Goal: Communication & Community: Answer question/provide support

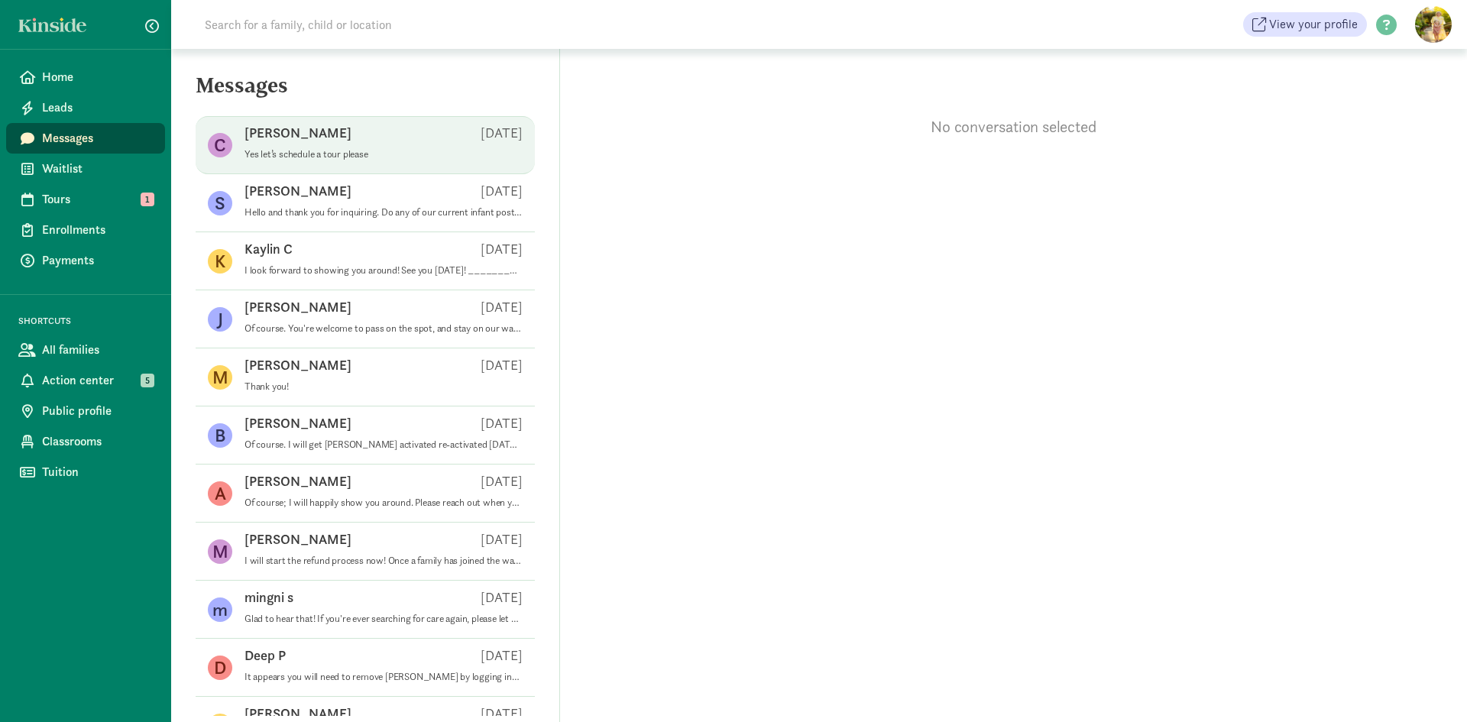
click at [359, 138] on div "Cameron S Aug 11" at bounding box center [383, 136] width 278 height 24
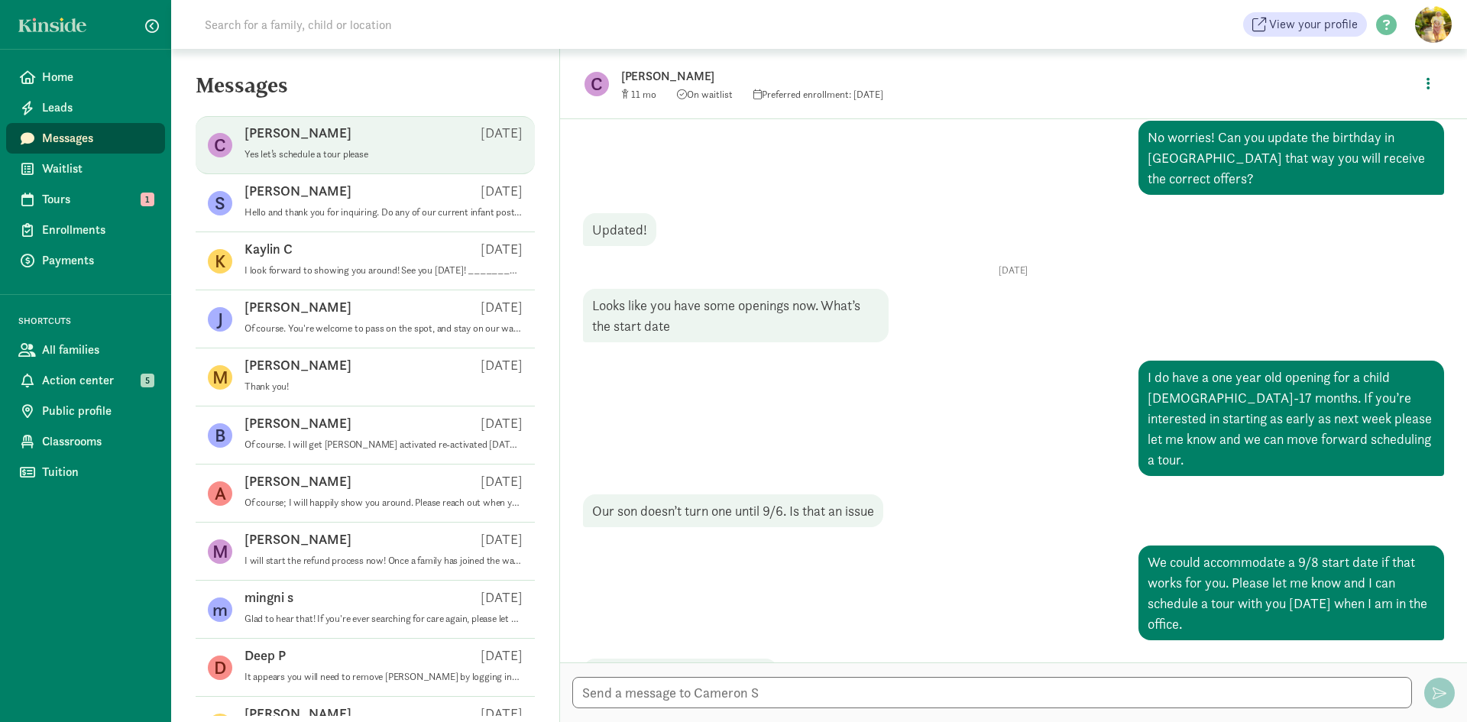
scroll to position [271, 0]
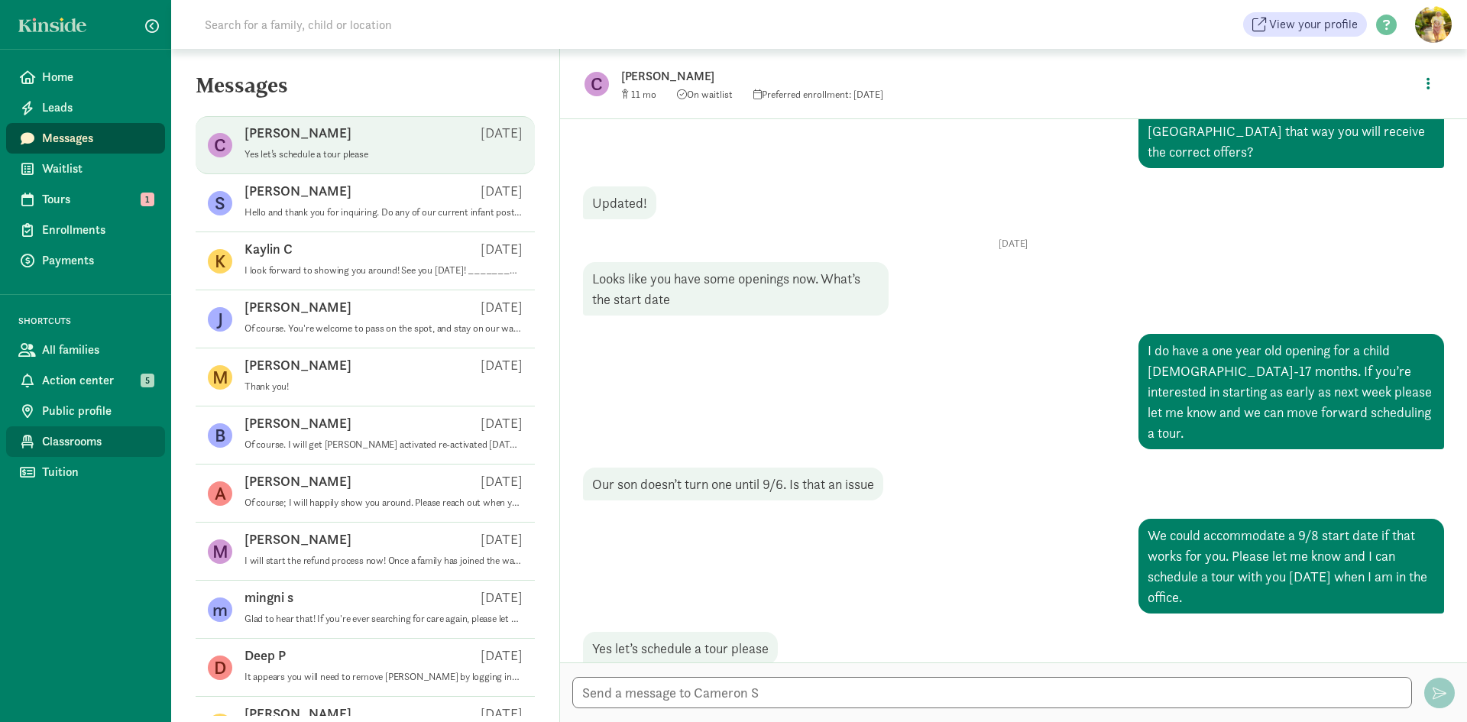
click at [64, 436] on span "Classrooms" at bounding box center [97, 441] width 111 height 18
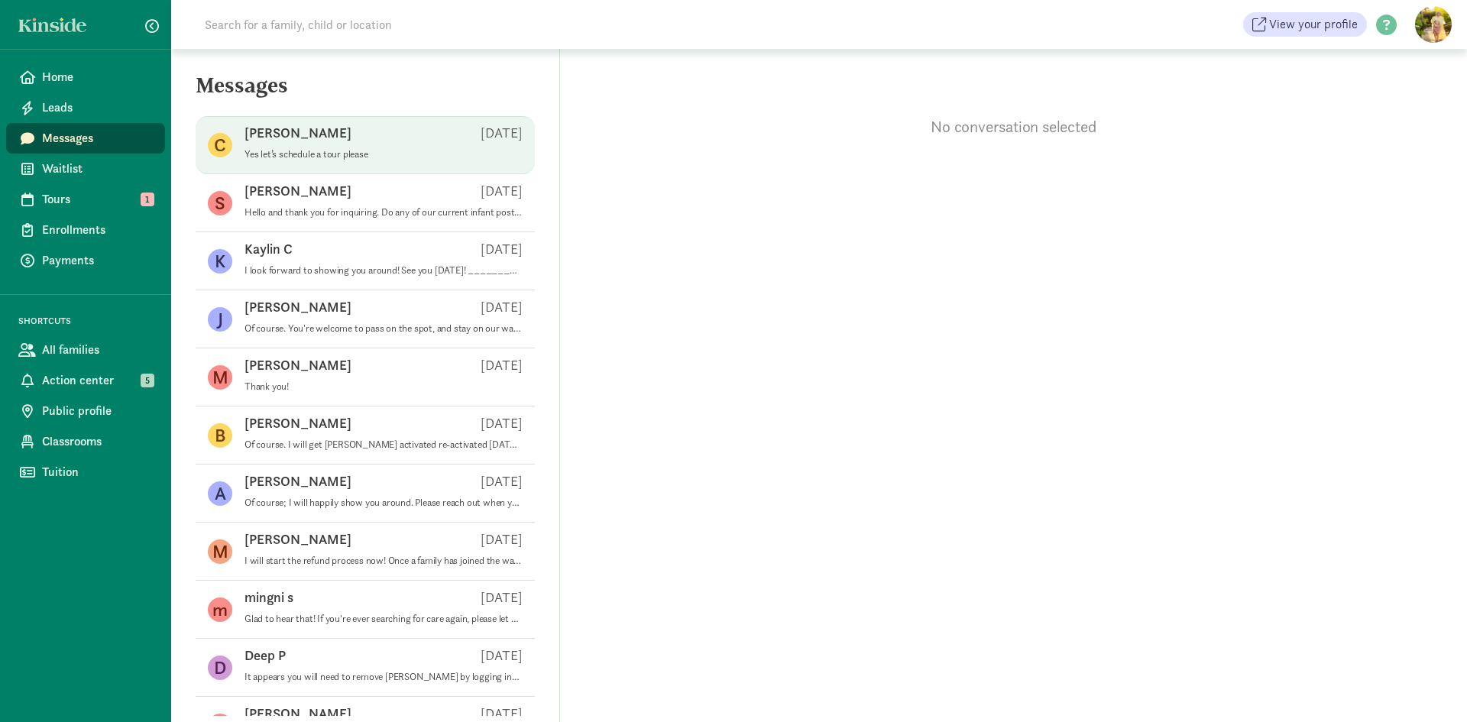
click at [312, 148] on p "Yes let’s schedule a tour please" at bounding box center [383, 154] width 278 height 12
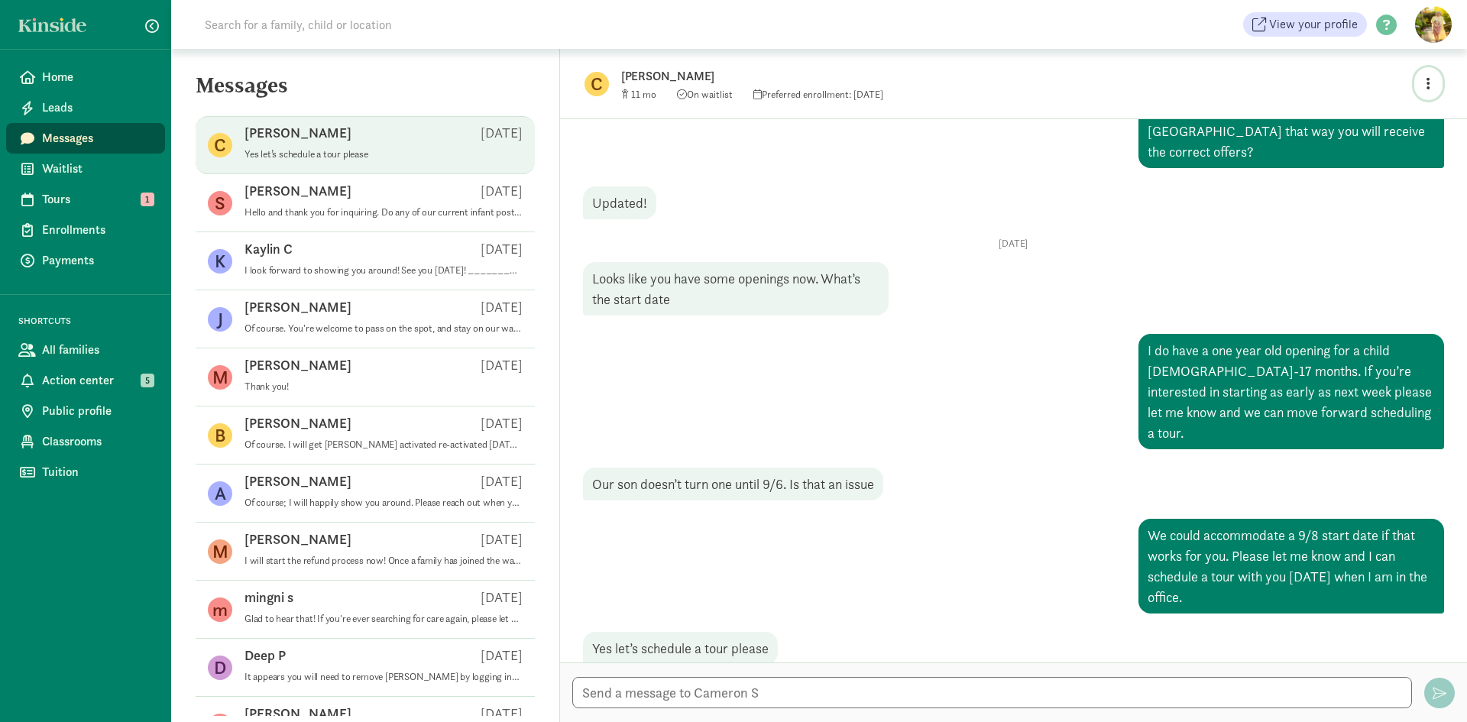
click at [1433, 79] on button "button" at bounding box center [1428, 83] width 28 height 33
click at [1397, 119] on link "View family page" at bounding box center [1396, 119] width 110 height 18
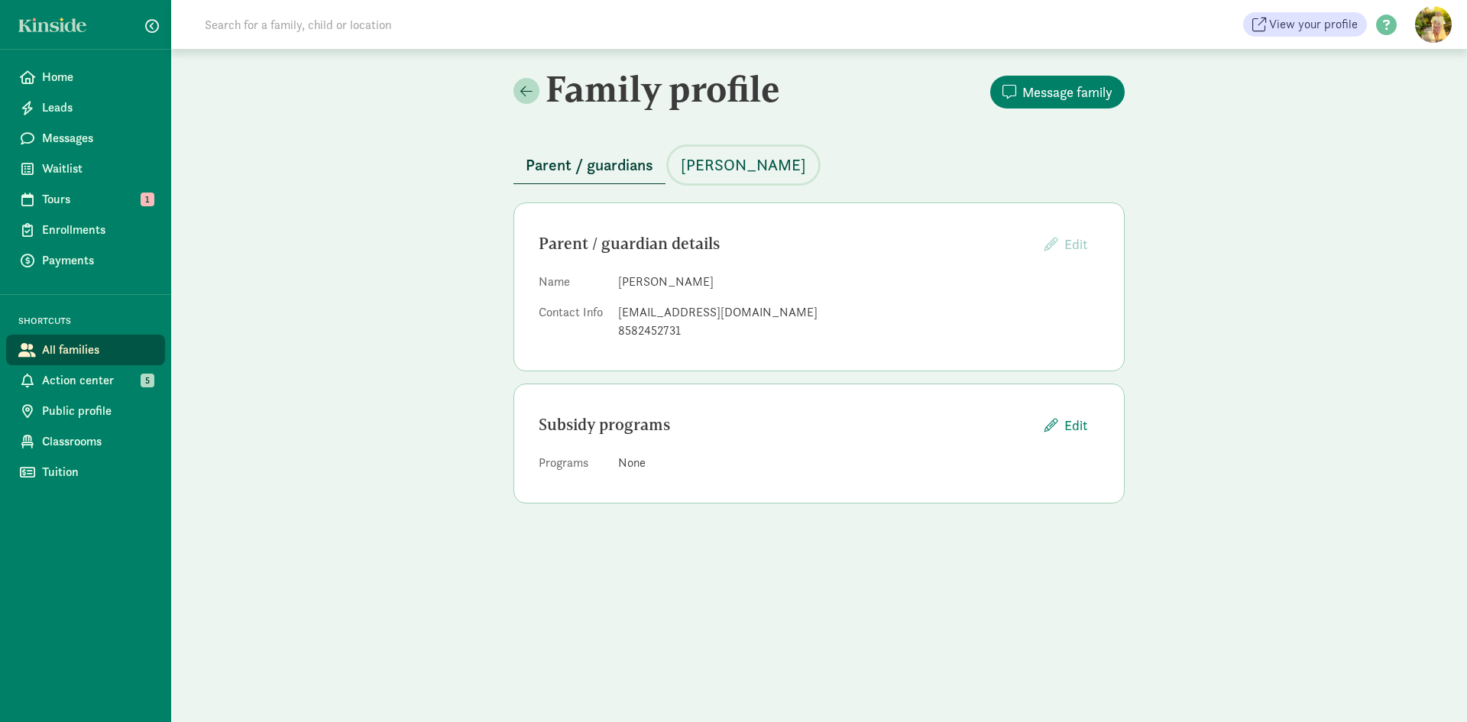
click at [751, 157] on span "[PERSON_NAME]" at bounding box center [743, 165] width 125 height 24
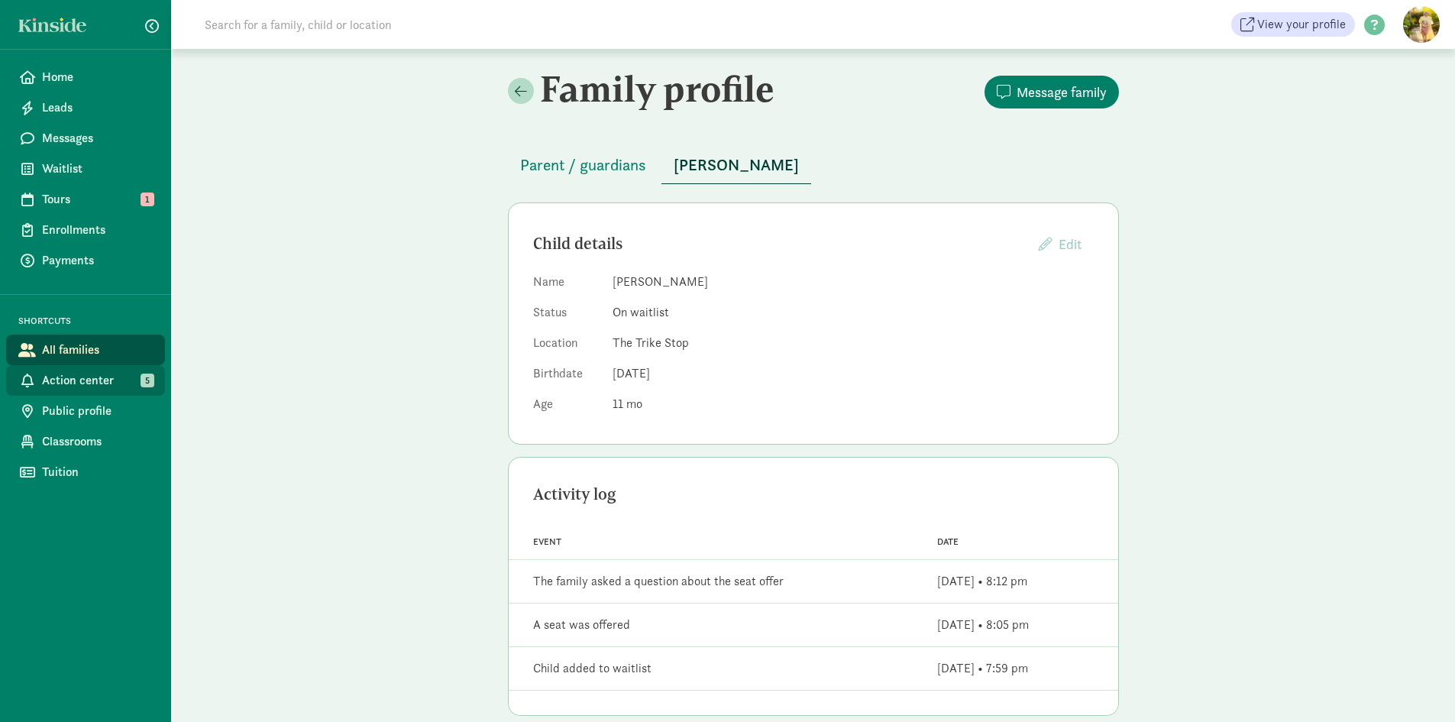
click at [108, 382] on span "Action center" at bounding box center [97, 380] width 111 height 18
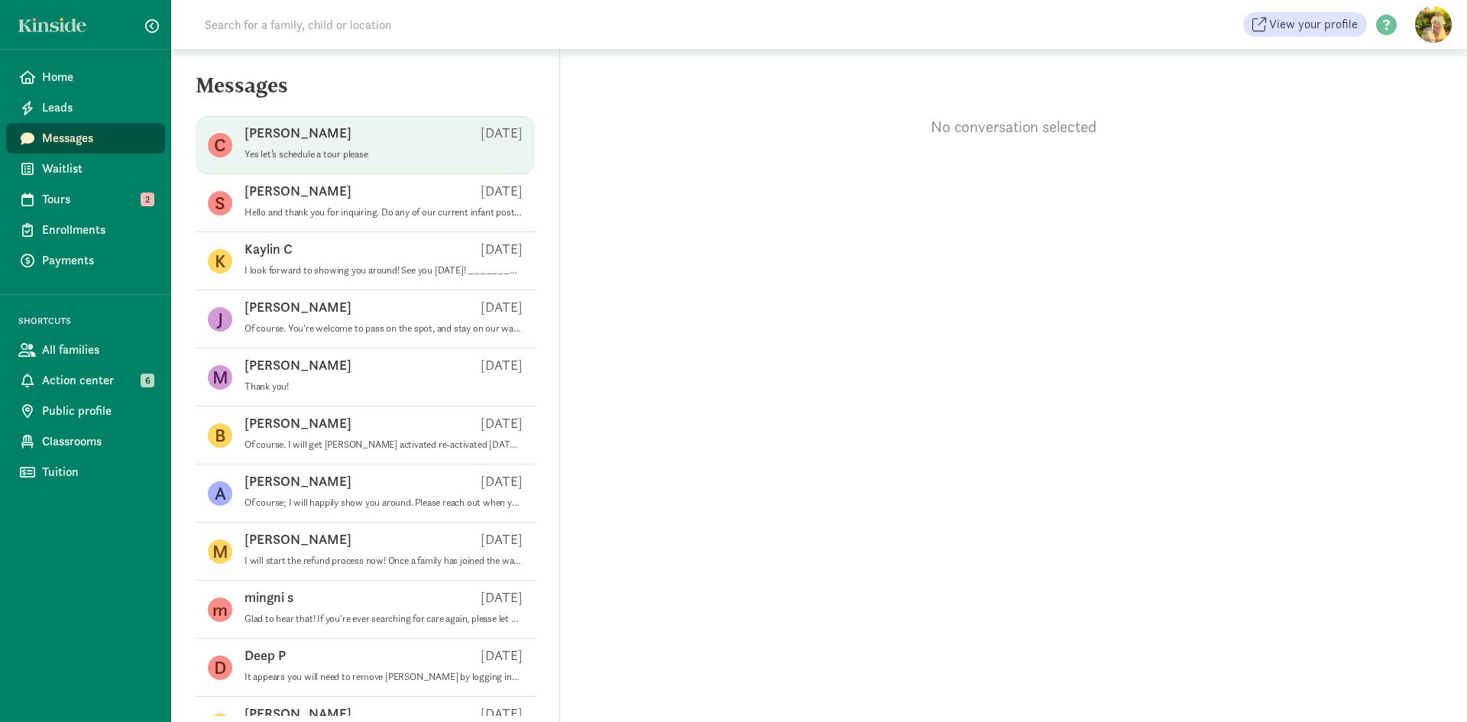
click at [276, 150] on p "Yes let’s schedule a tour please" at bounding box center [383, 154] width 278 height 12
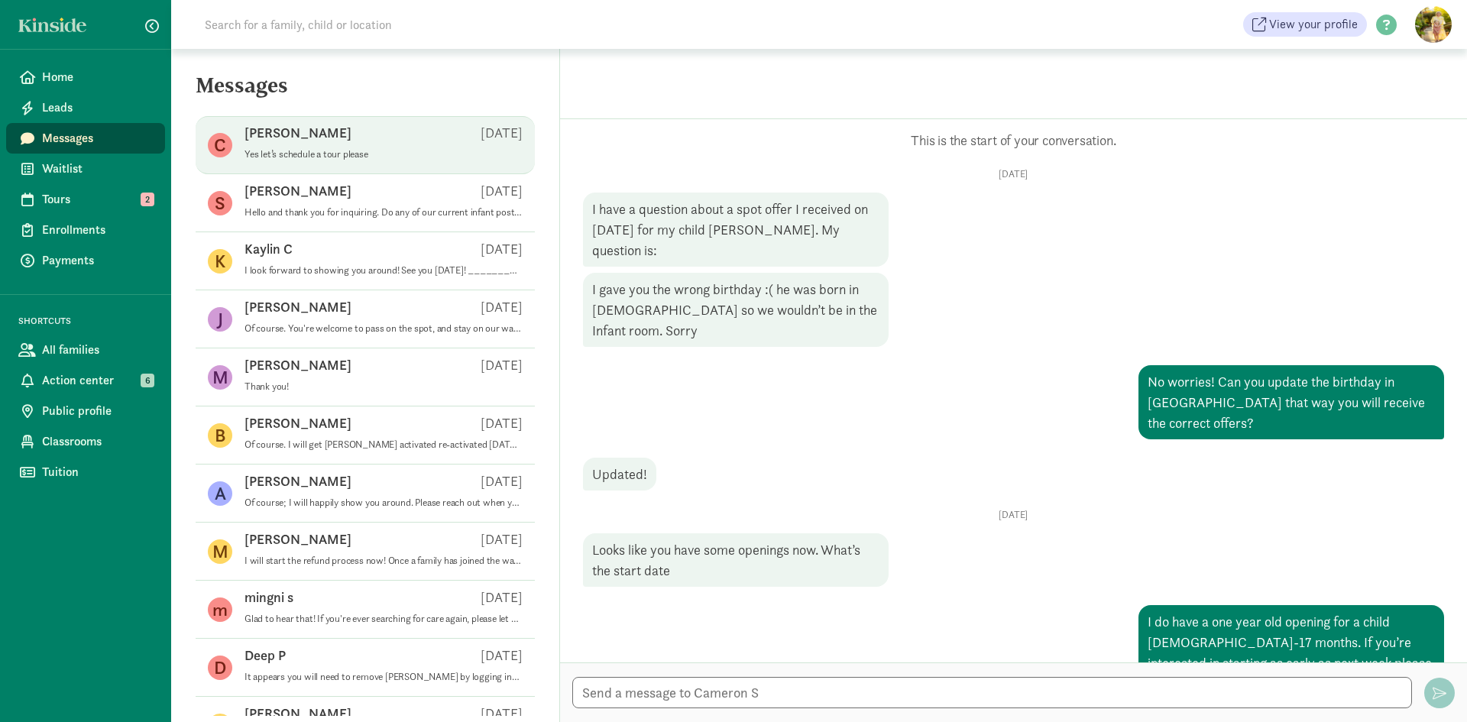
scroll to position [271, 0]
